Goal: Use online tool/utility: Use online tool/utility

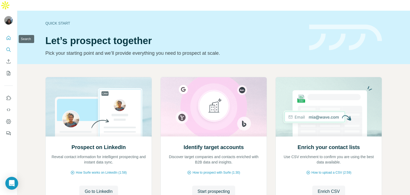
click at [7, 45] on button "Search" at bounding box center [8, 50] width 9 height 10
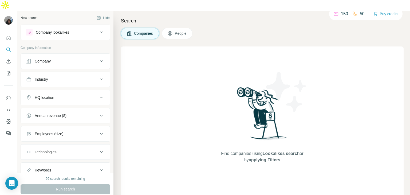
click at [98, 58] on icon at bounding box center [101, 61] width 6 height 6
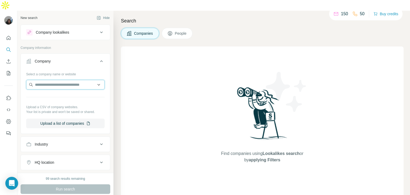
click at [73, 80] on input "text" at bounding box center [65, 85] width 79 height 10
click at [73, 80] on input "**********" at bounding box center [65, 85] width 79 height 10
type input "********"
click at [98, 58] on icon at bounding box center [101, 61] width 6 height 6
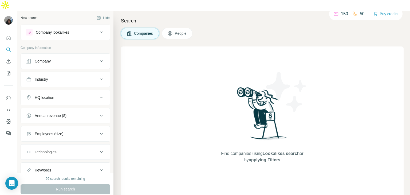
click at [98, 58] on icon at bounding box center [101, 61] width 6 height 6
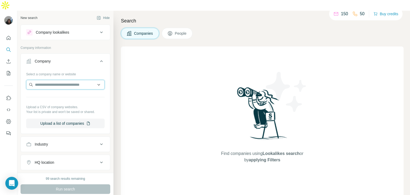
click at [43, 80] on input "text" at bounding box center [65, 85] width 79 height 10
type input "*"
type input "*********"
click at [63, 70] on div "Select a company name or website" at bounding box center [65, 73] width 79 height 7
click at [98, 58] on icon at bounding box center [101, 61] width 6 height 6
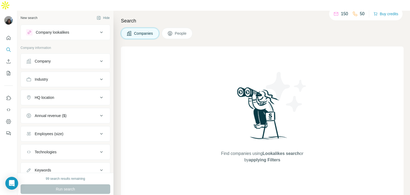
click at [98, 58] on icon at bounding box center [101, 61] width 6 height 6
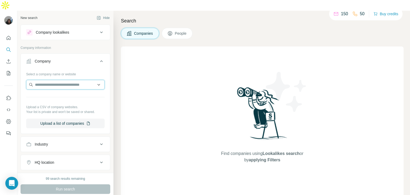
click at [74, 80] on input "text" at bounding box center [65, 85] width 79 height 10
type input "********"
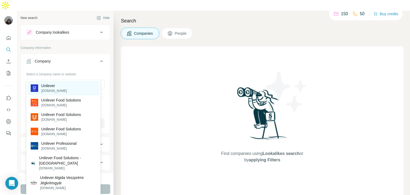
click at [58, 89] on p "[DOMAIN_NAME]" at bounding box center [54, 90] width 26 height 5
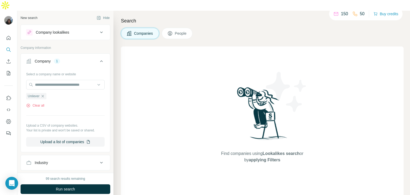
scroll to position [24, 0]
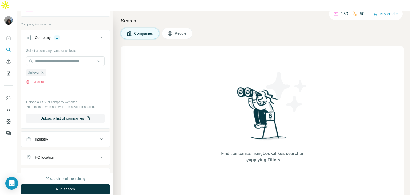
click at [98, 154] on icon at bounding box center [101, 157] width 6 height 6
click at [72, 166] on input "text" at bounding box center [65, 171] width 79 height 10
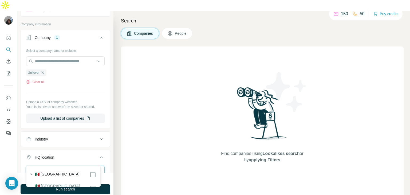
type input "******"
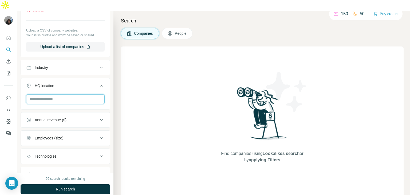
scroll to position [118, 0]
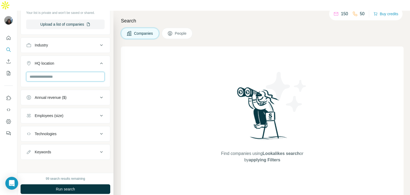
click at [63, 72] on input "text" at bounding box center [65, 77] width 79 height 10
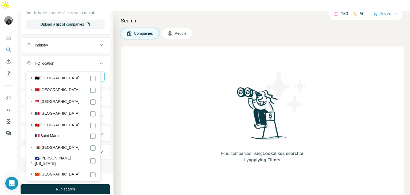
scroll to position [1571, 0]
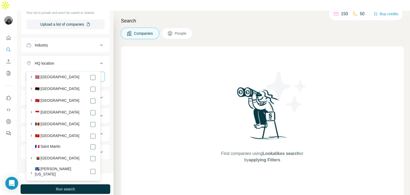
click at [55, 72] on input "text" at bounding box center [65, 77] width 79 height 10
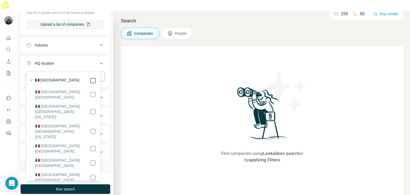
type input "******"
click at [92, 79] on icon at bounding box center [93, 80] width 6 height 6
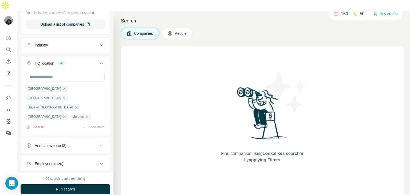
scroll to position [126, 0]
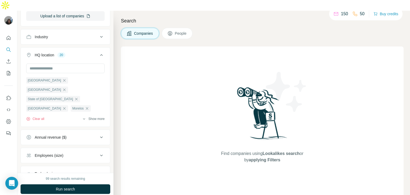
click at [95, 116] on button "Show more" at bounding box center [93, 118] width 23 height 5
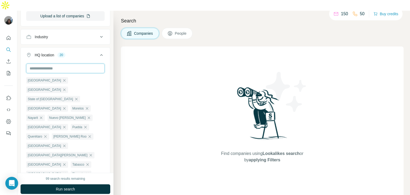
click at [64, 64] on input "text" at bounding box center [65, 69] width 79 height 10
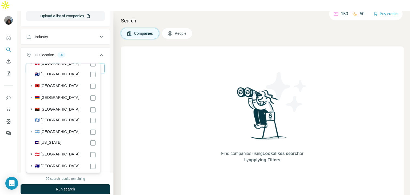
click at [66, 64] on input "text" at bounding box center [65, 69] width 79 height 10
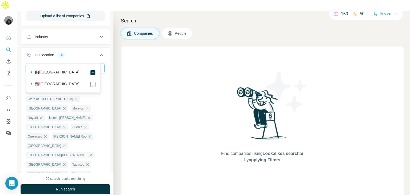
scroll to position [0, 0]
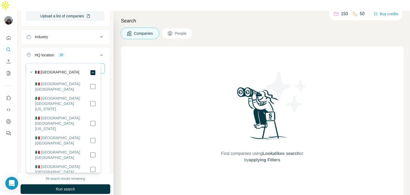
click at [85, 64] on input "******" at bounding box center [65, 69] width 79 height 10
type input "******"
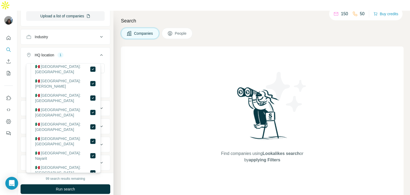
scroll to position [196, 0]
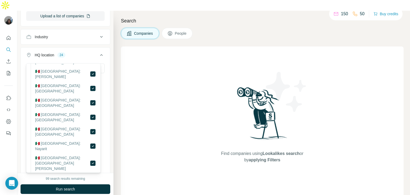
click at [90, 155] on li "🇲🇽 [GEOGRAPHIC_DATA]: [GEOGRAPHIC_DATA][PERSON_NAME]" at bounding box center [63, 165] width 65 height 20
click at [90, 141] on li "🇲🇽 [GEOGRAPHIC_DATA]: Nayarit" at bounding box center [63, 148] width 65 height 14
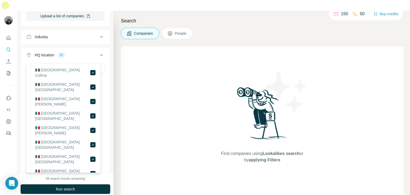
scroll to position [132, 0]
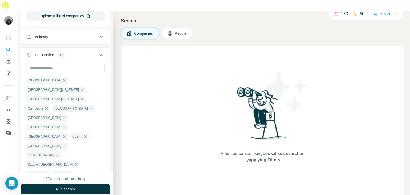
scroll to position [115, 0]
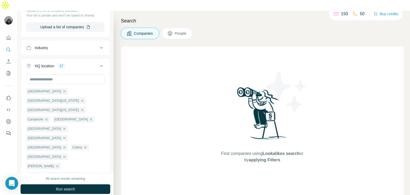
click at [99, 63] on icon at bounding box center [101, 66] width 6 height 6
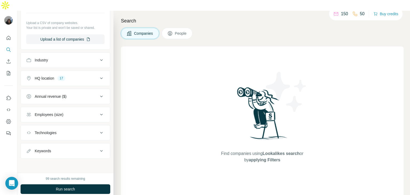
click at [98, 75] on icon at bounding box center [101, 78] width 6 height 6
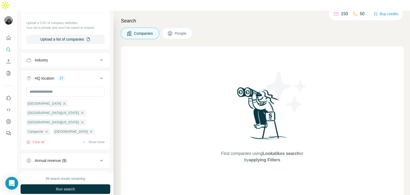
scroll to position [115, 0]
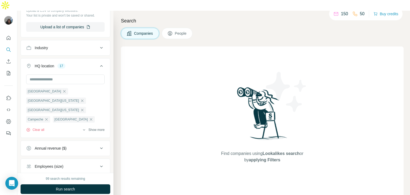
click at [95, 127] on button "Show more" at bounding box center [93, 129] width 23 height 5
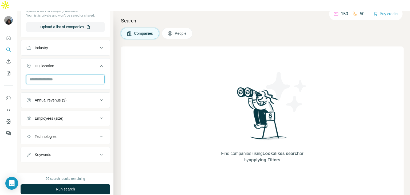
click at [57, 75] on input "text" at bounding box center [65, 80] width 79 height 10
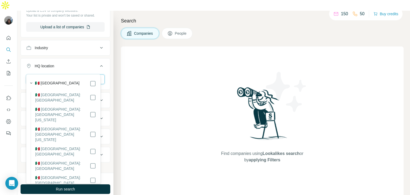
type input "******"
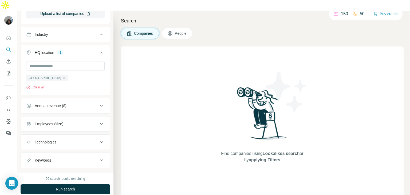
scroll to position [138, 0]
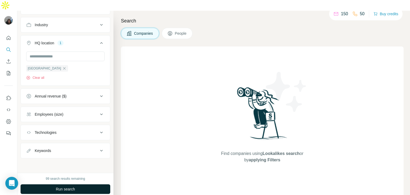
click at [71, 186] on span "Run search" at bounding box center [65, 188] width 19 height 5
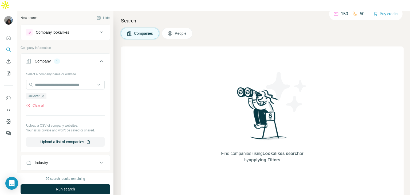
click at [58, 59] on div "1" at bounding box center [57, 61] width 6 height 5
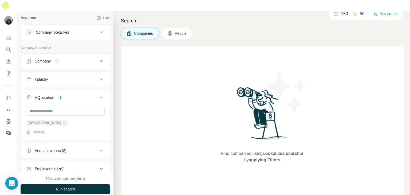
click at [43, 77] on div "Industry" at bounding box center [41, 79] width 13 height 5
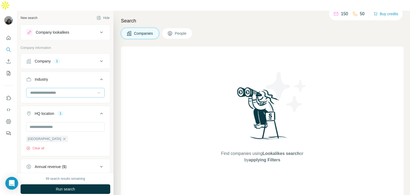
click at [96, 90] on icon at bounding box center [98, 92] width 5 height 5
click at [77, 90] on input at bounding box center [63, 93] width 66 height 6
